Goal: Check status: Check status

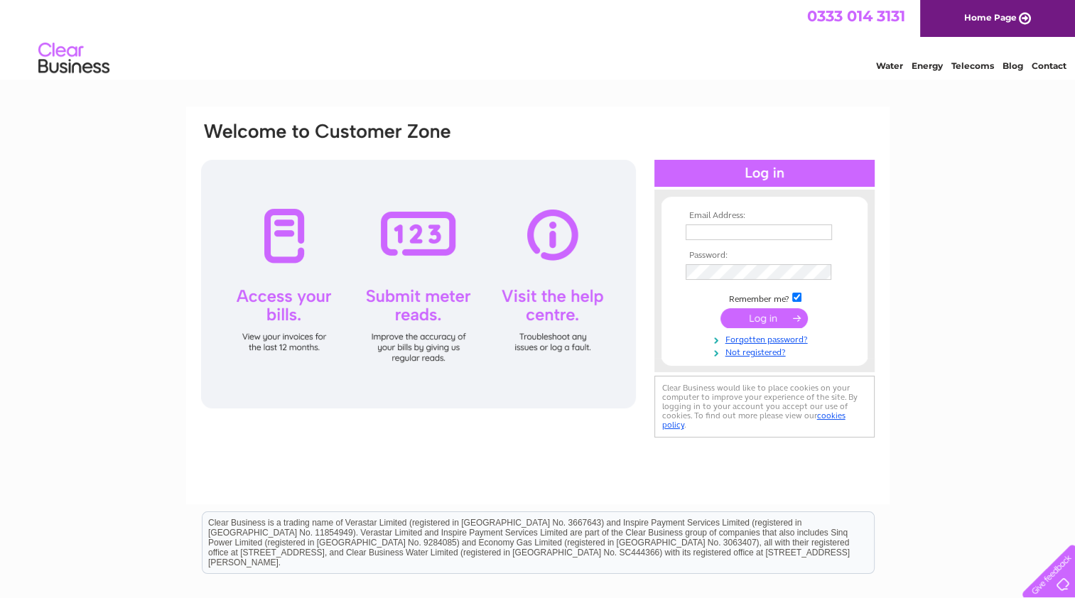
type input "lynnbrunton@btinternet.com"
click at [797, 317] on input "submit" at bounding box center [763, 318] width 87 height 20
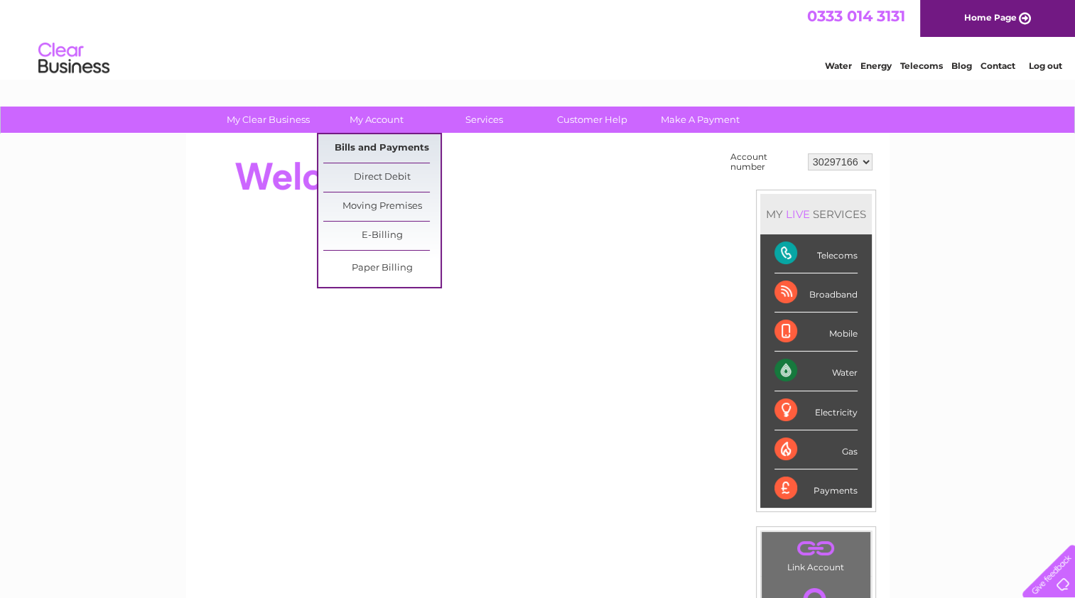
click at [388, 141] on link "Bills and Payments" at bounding box center [381, 148] width 117 height 28
